Goal: Task Accomplishment & Management: Complete application form

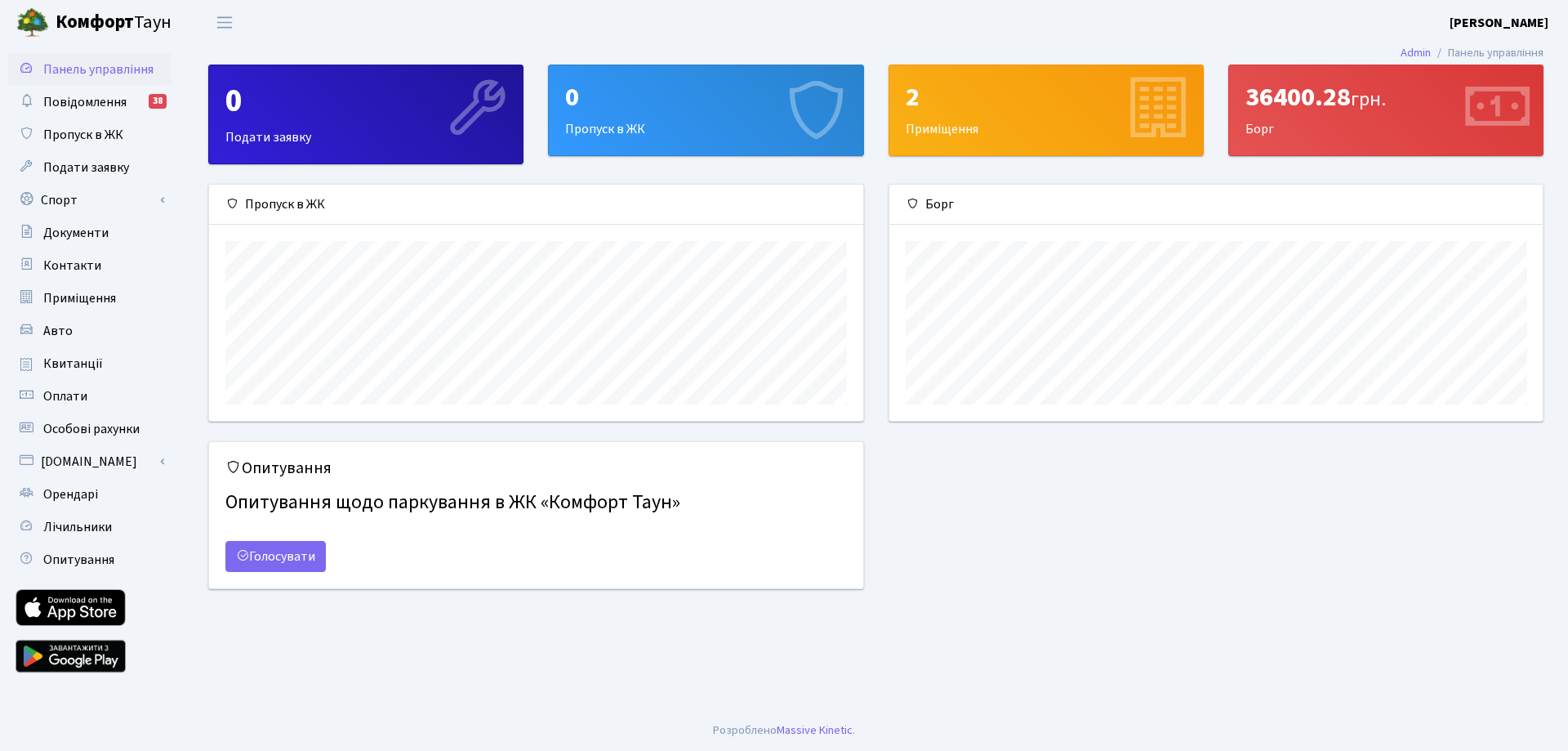
scroll to position [236, 653]
click at [698, 114] on div "0 Пропуск в ЖК" at bounding box center [706, 110] width 314 height 90
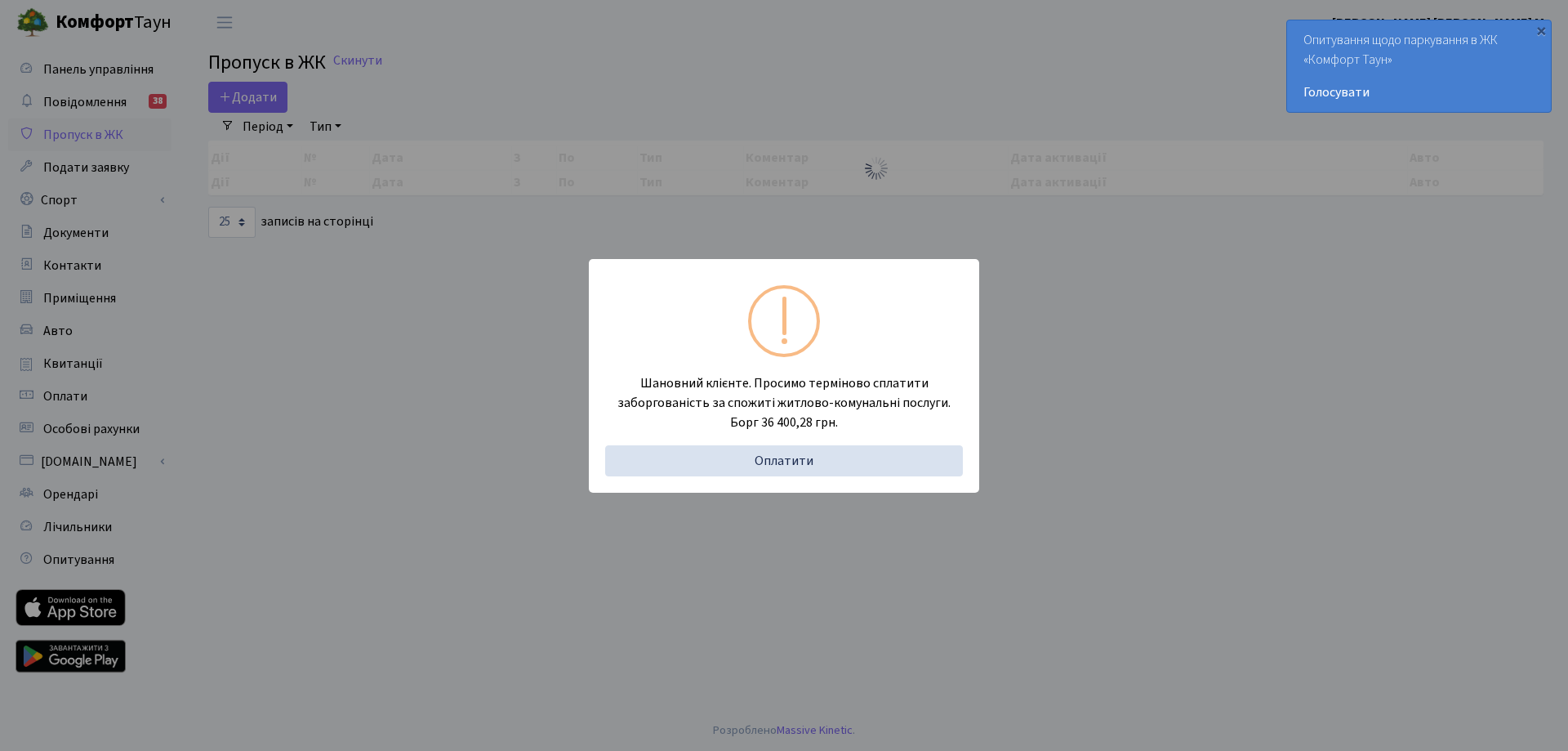
select select "25"
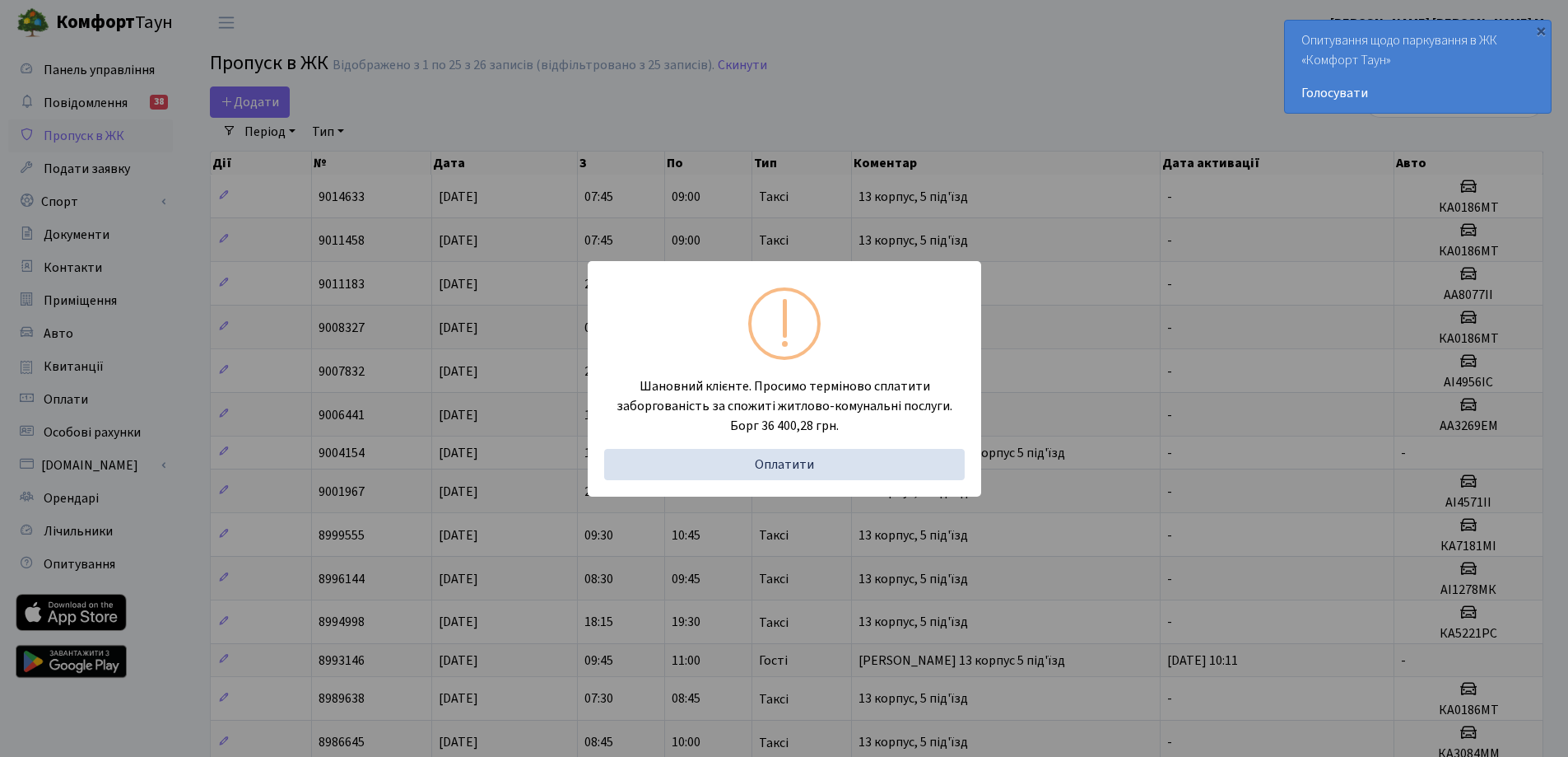
click at [792, 115] on div "Шановний клієнте. Просимо терміново сплатити заборгованість за спожиті житлово-…" at bounding box center [784, 378] width 1568 height 757
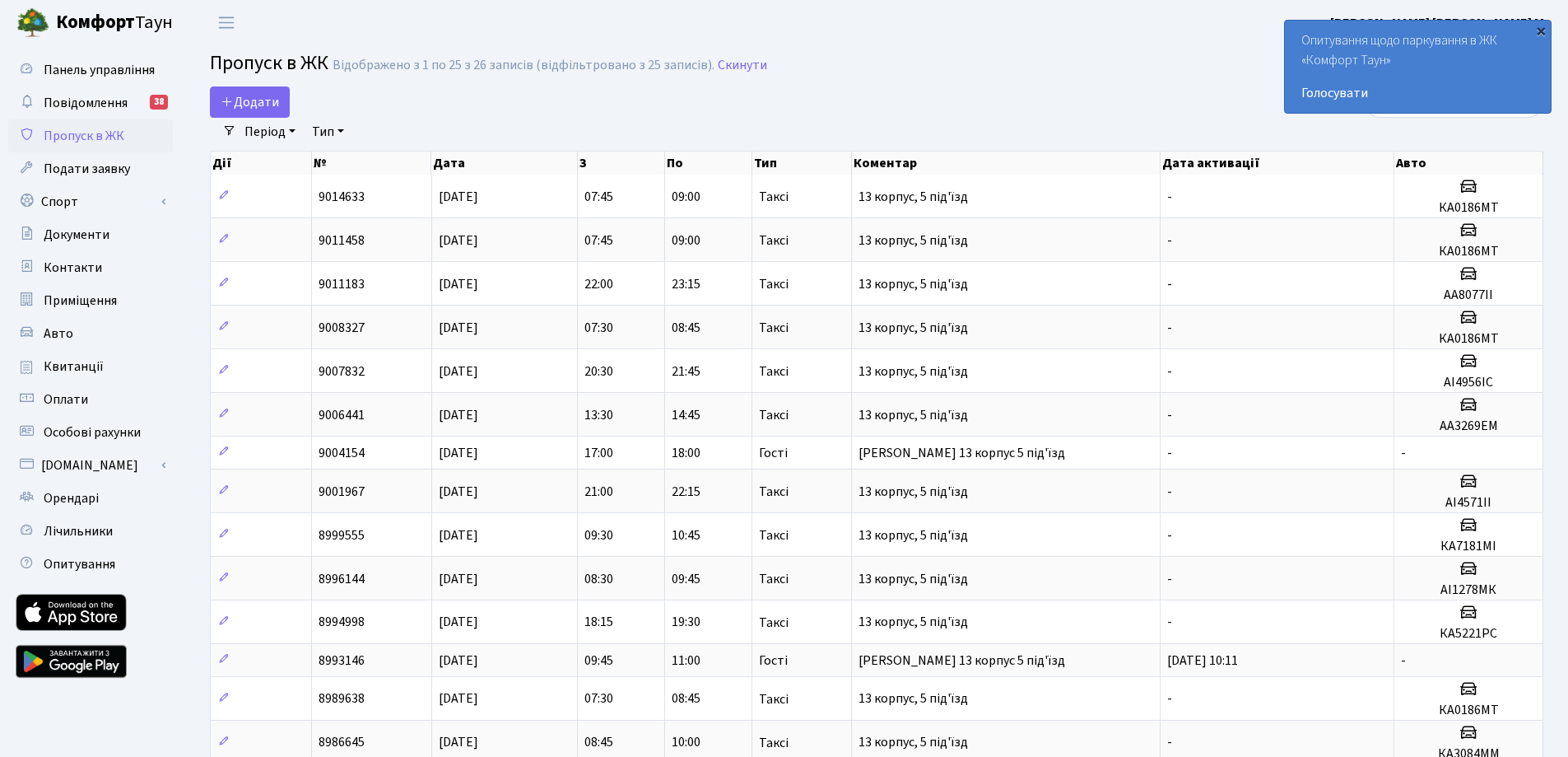
click at [1540, 25] on div "×" at bounding box center [1541, 30] width 17 height 17
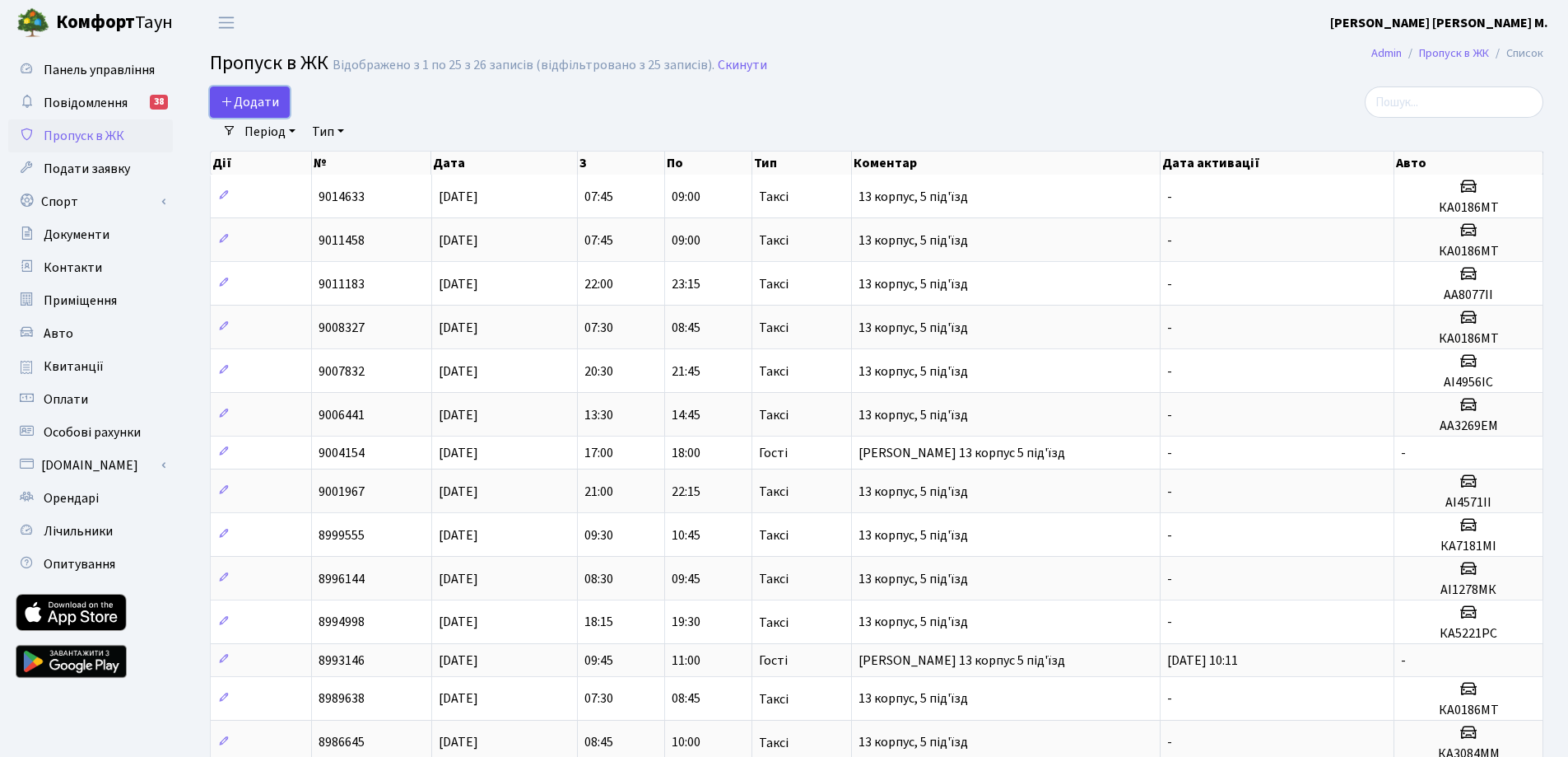
click at [258, 105] on span "Додати" at bounding box center [249, 102] width 59 height 18
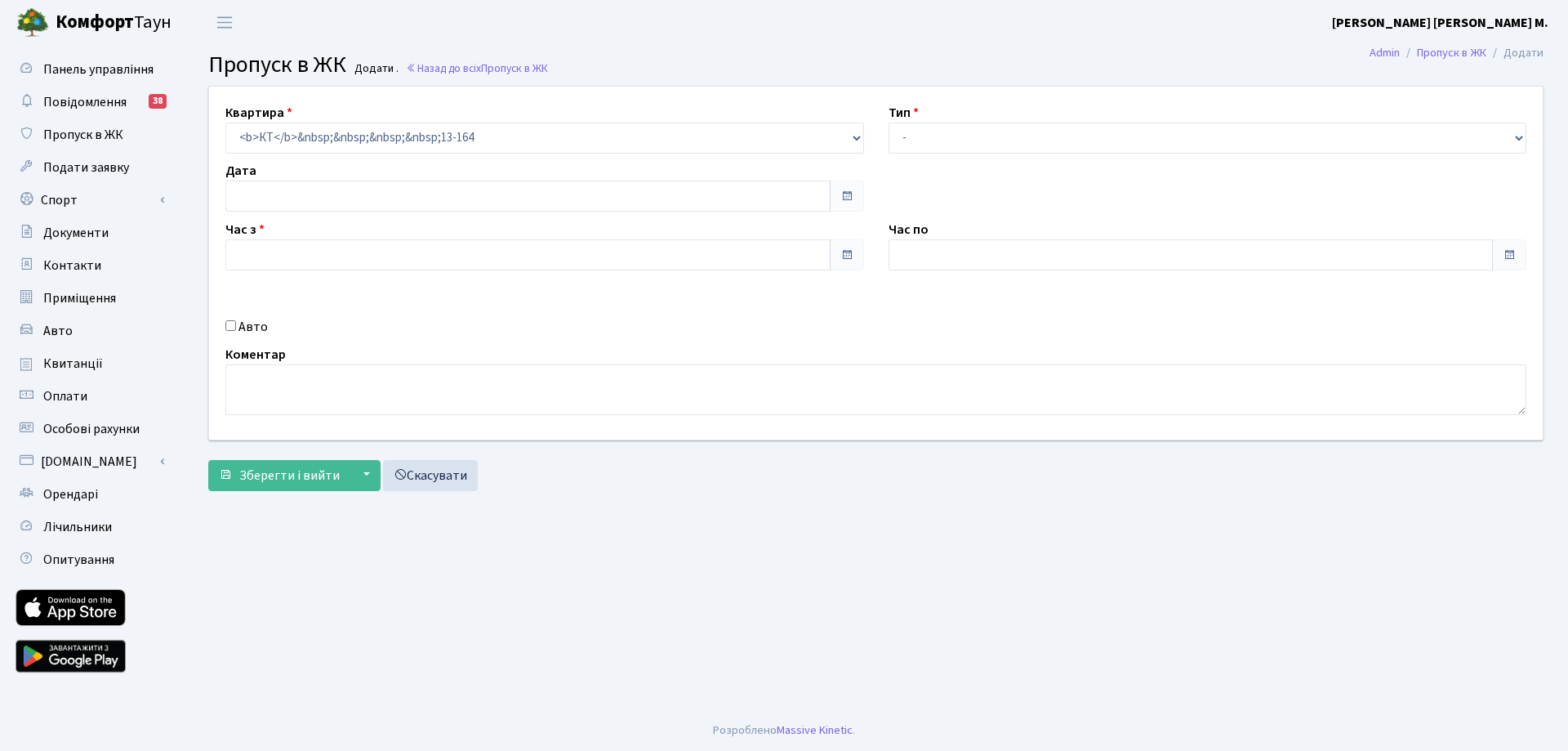
type input "[DATE]"
type input "12:30"
type input "13:30"
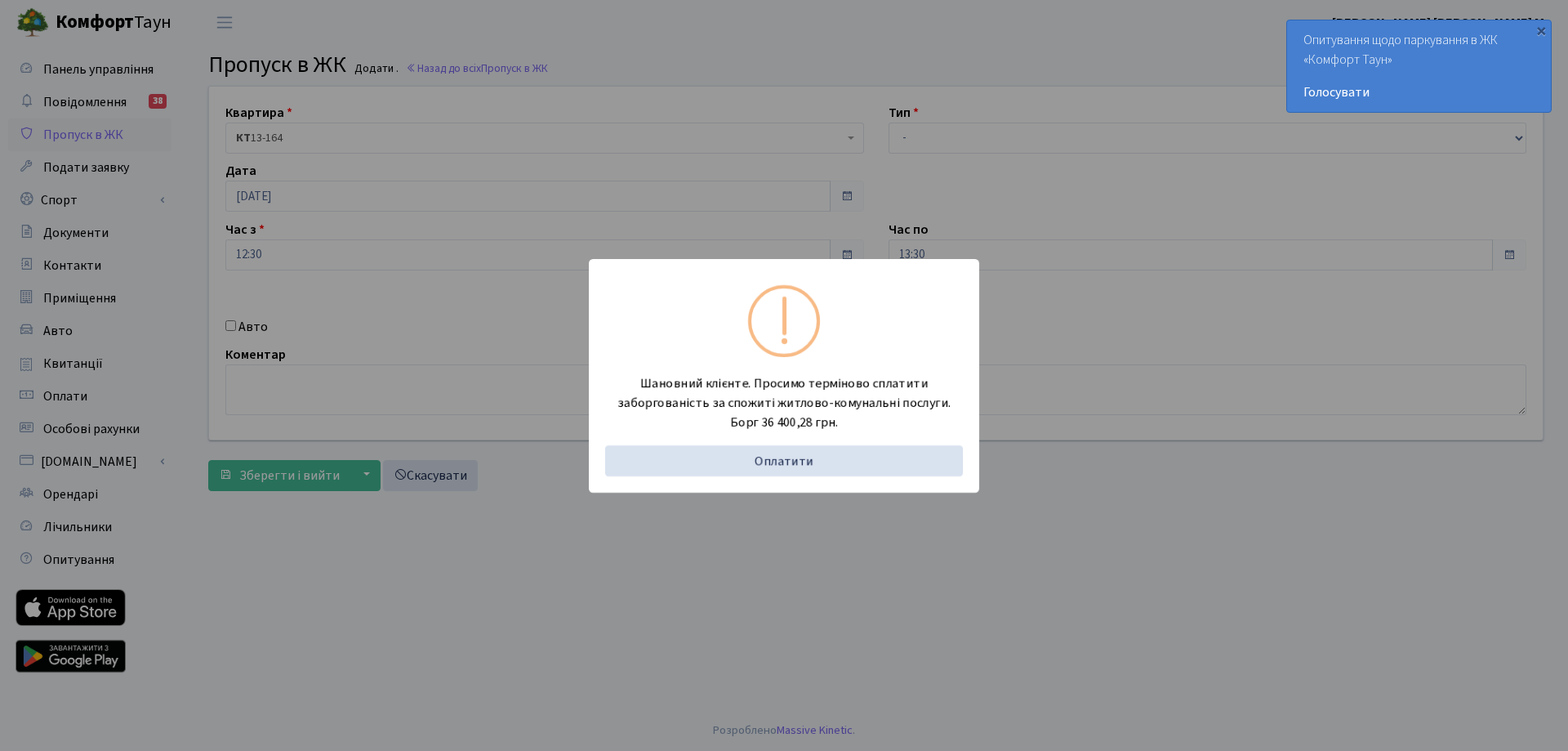
click at [1020, 68] on div "Шановний клієнте. Просимо терміново сплатити заборгованість за спожиті житлово-…" at bounding box center [784, 376] width 1568 height 751
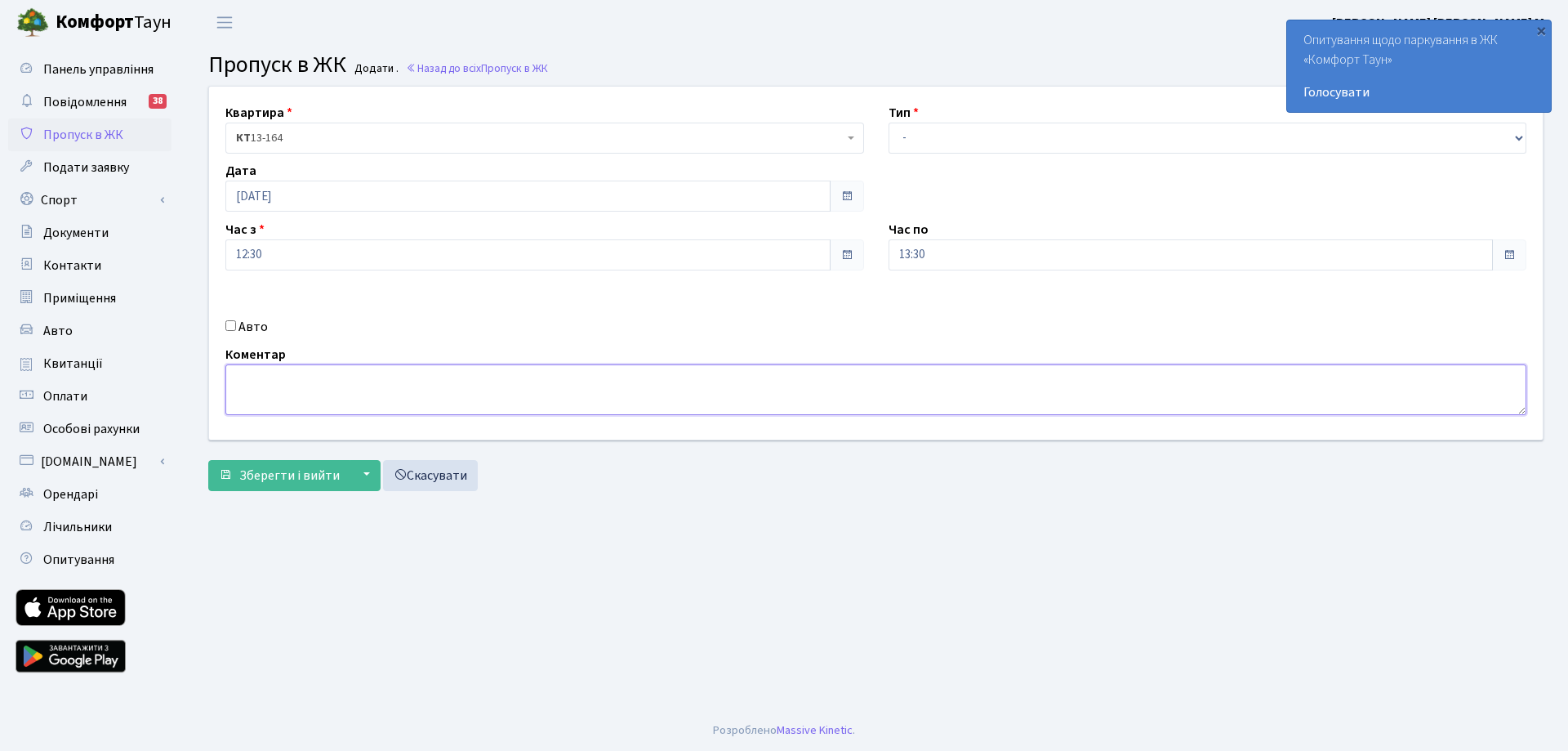
click at [292, 399] on textarea at bounding box center [876, 389] width 1301 height 51
type textarea "Ф"
type textarea "ф"
type textarea "а"
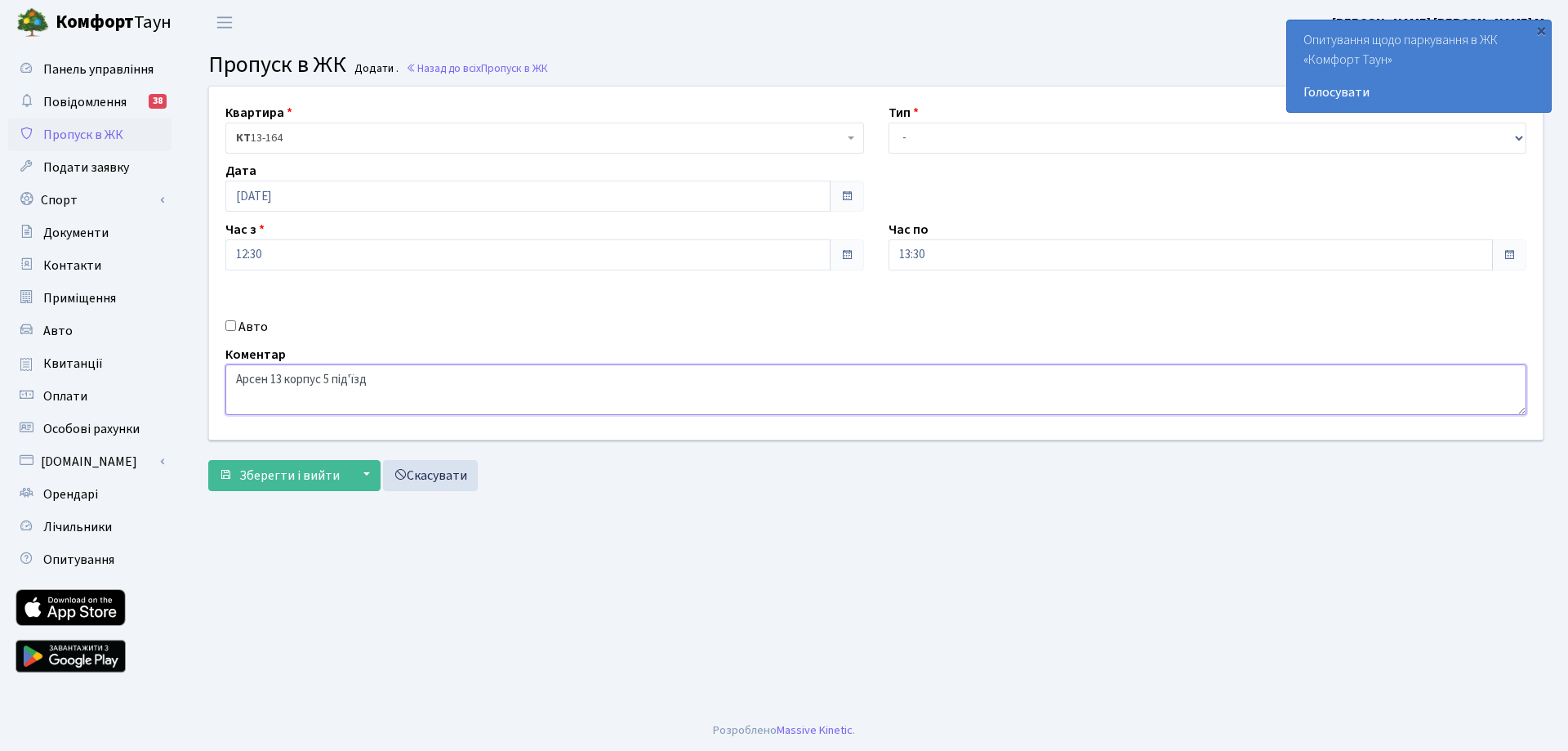
type textarea "Арсен 13 корпус 5 під'їзд"
click at [1000, 142] on select "- Доставка Таксі Гості Сервіс" at bounding box center [1207, 139] width 639 height 31
click at [889, 123] on select "- Доставка Таксі Гості Сервіс" at bounding box center [1207, 139] width 639 height 31
click at [961, 140] on select "- Доставка Таксі Гості Сервіс" at bounding box center [1207, 139] width 639 height 31
select select "3"
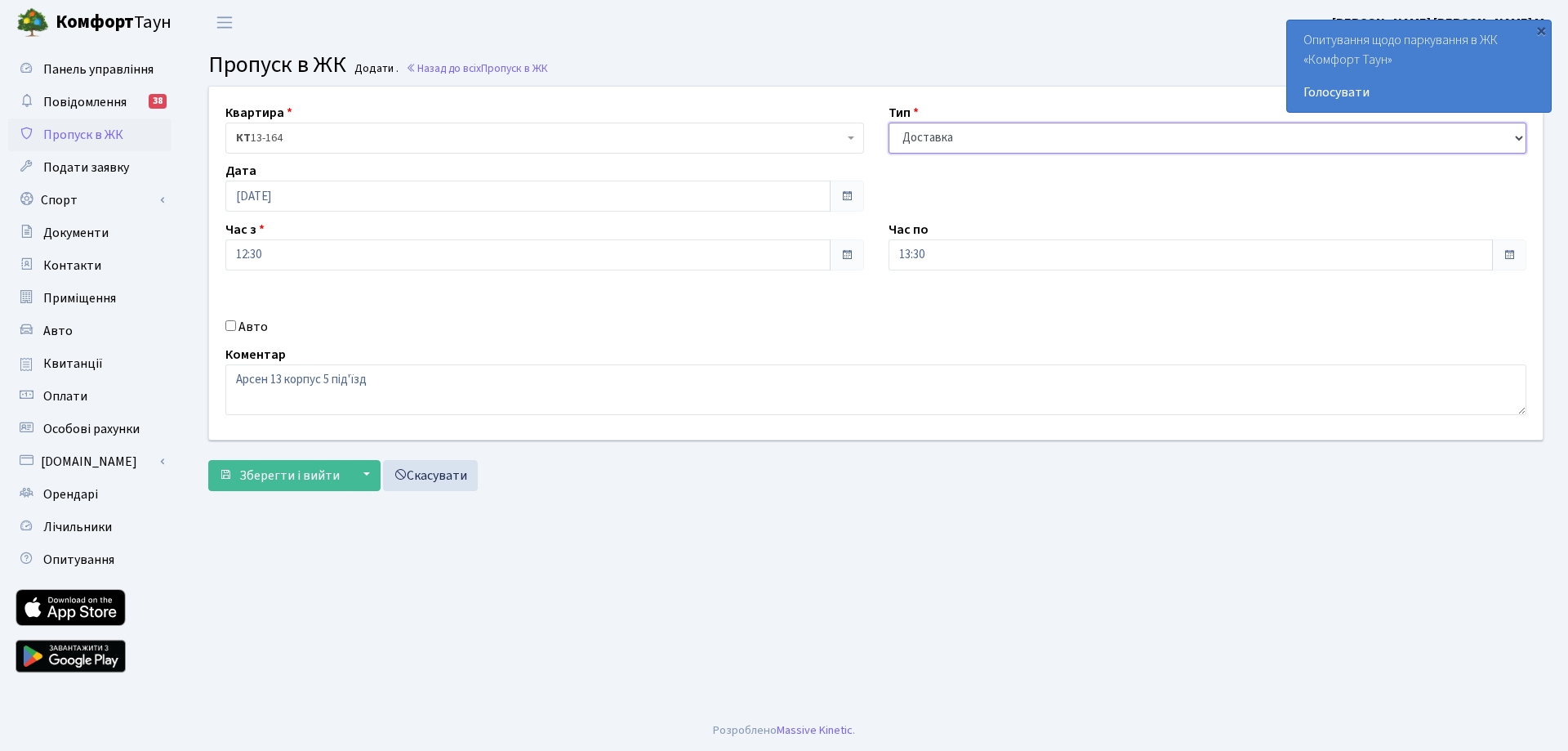
click at [889, 123] on select "- Доставка Таксі Гості Сервіс" at bounding box center [1207, 139] width 639 height 31
click at [270, 476] on span "Зберегти і вийти" at bounding box center [289, 475] width 100 height 18
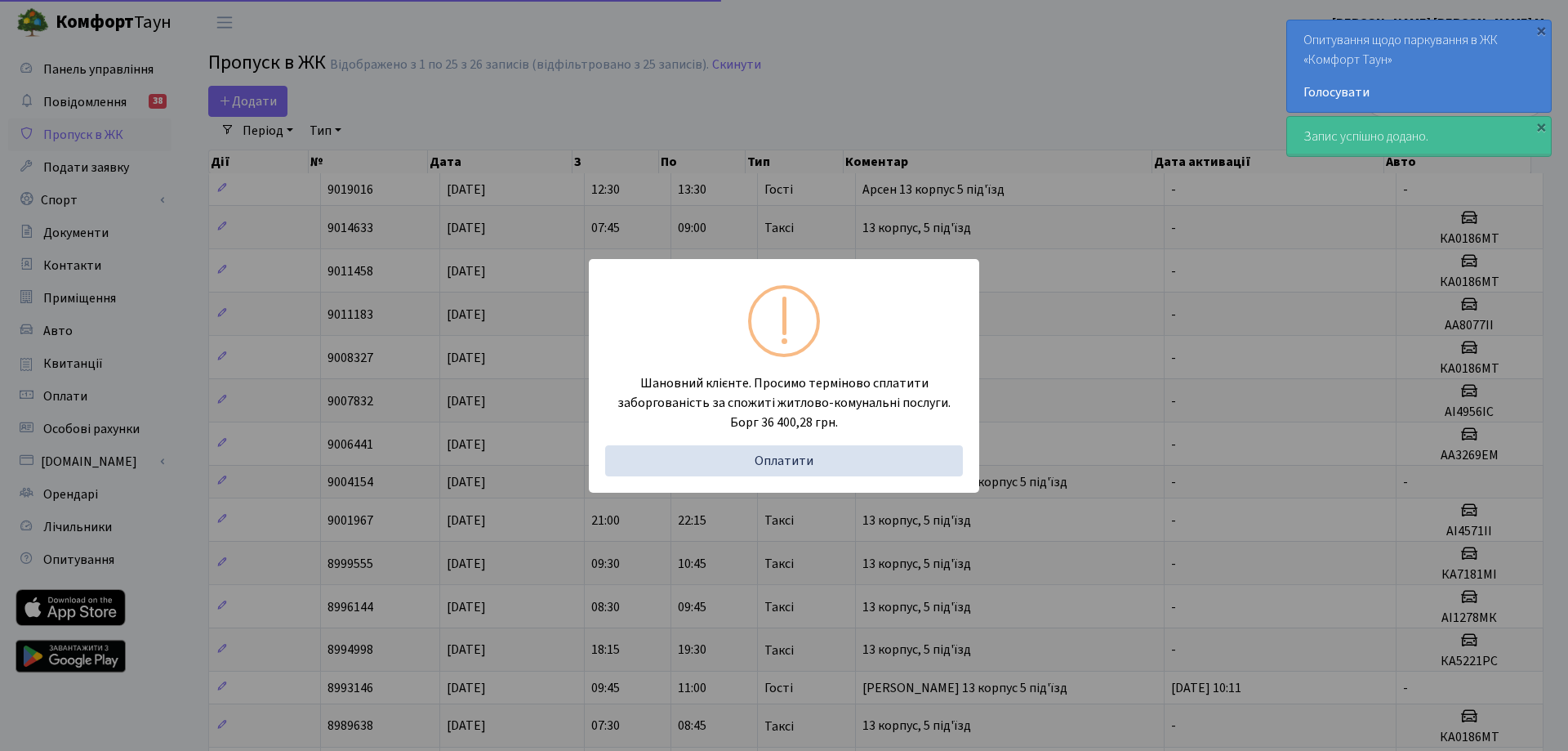
select select "25"
click at [597, 88] on div "Шановний клієнте. Просимо терміново сплатити заборгованість за спожиті житлово-…" at bounding box center [778, 376] width 1556 height 751
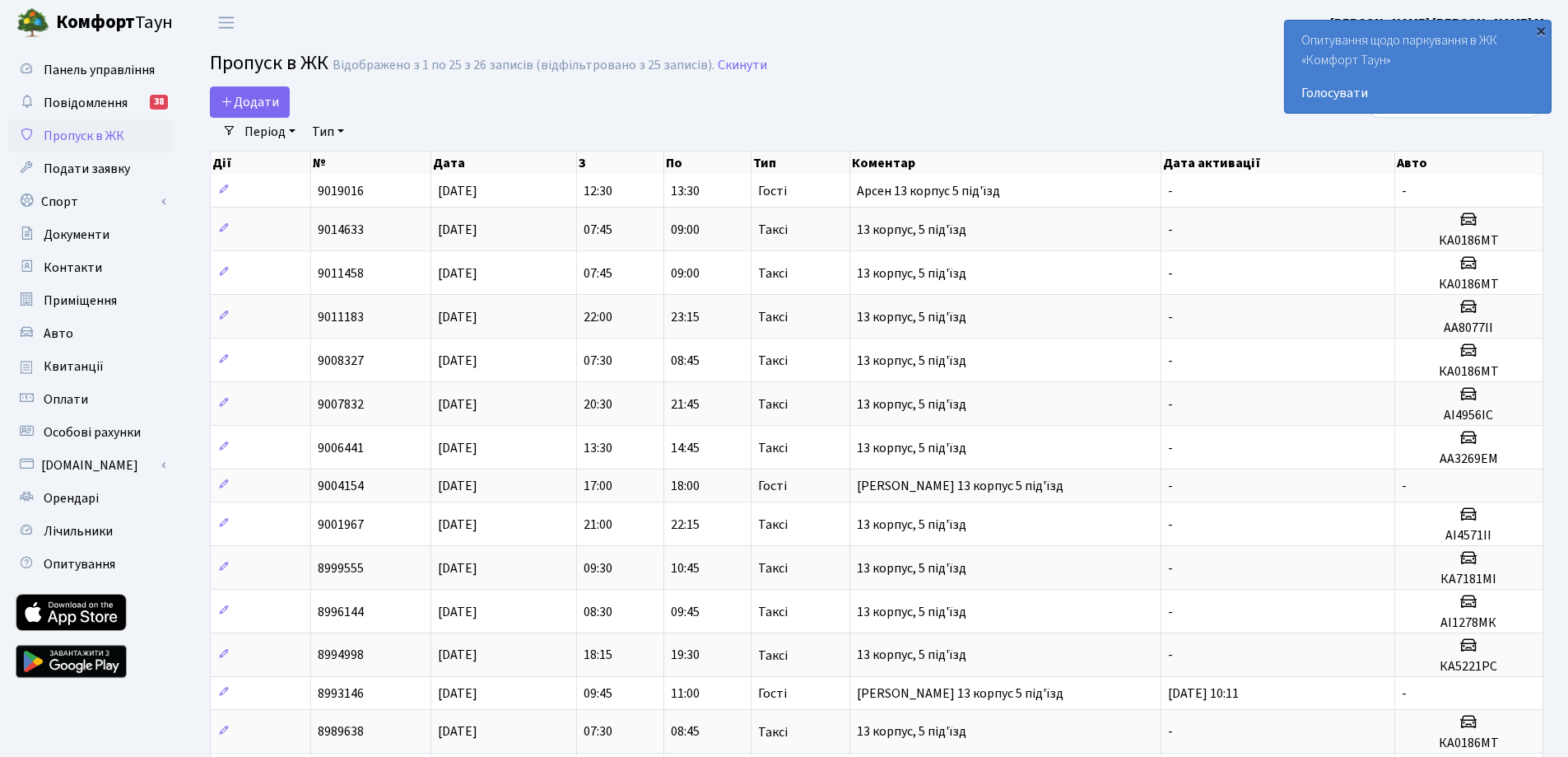
click at [1543, 29] on div "×" at bounding box center [1541, 30] width 17 height 17
